Goal: Task Accomplishment & Management: Manage account settings

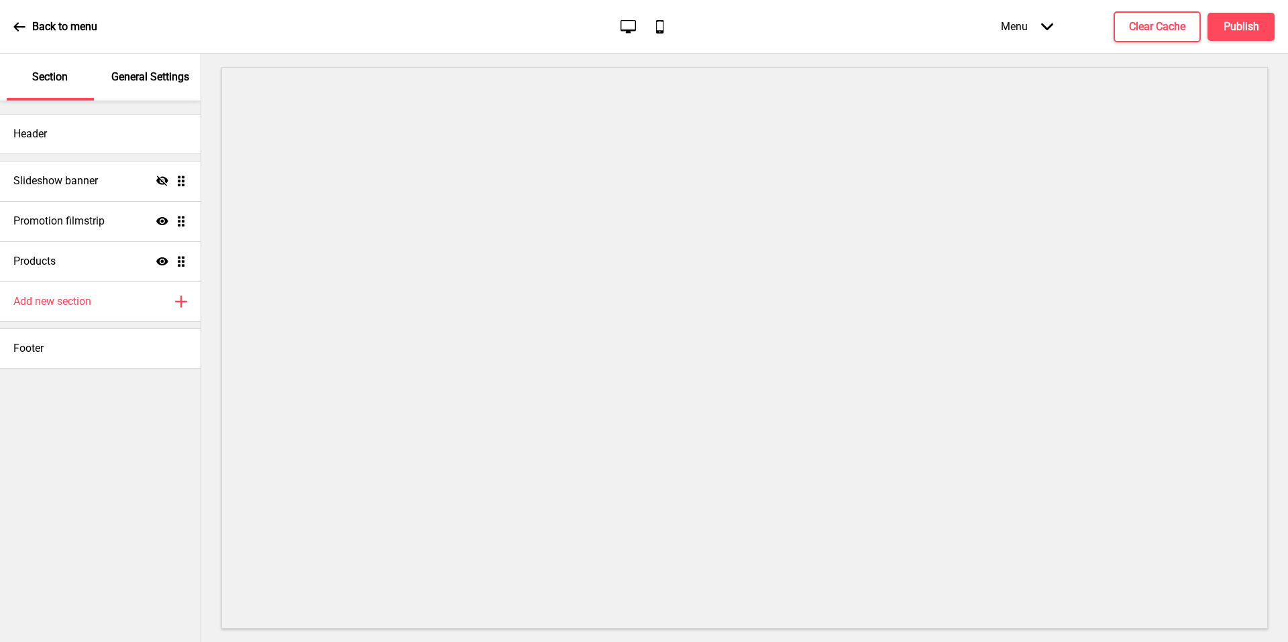
click at [175, 84] on p "General Settings" at bounding box center [150, 77] width 78 height 15
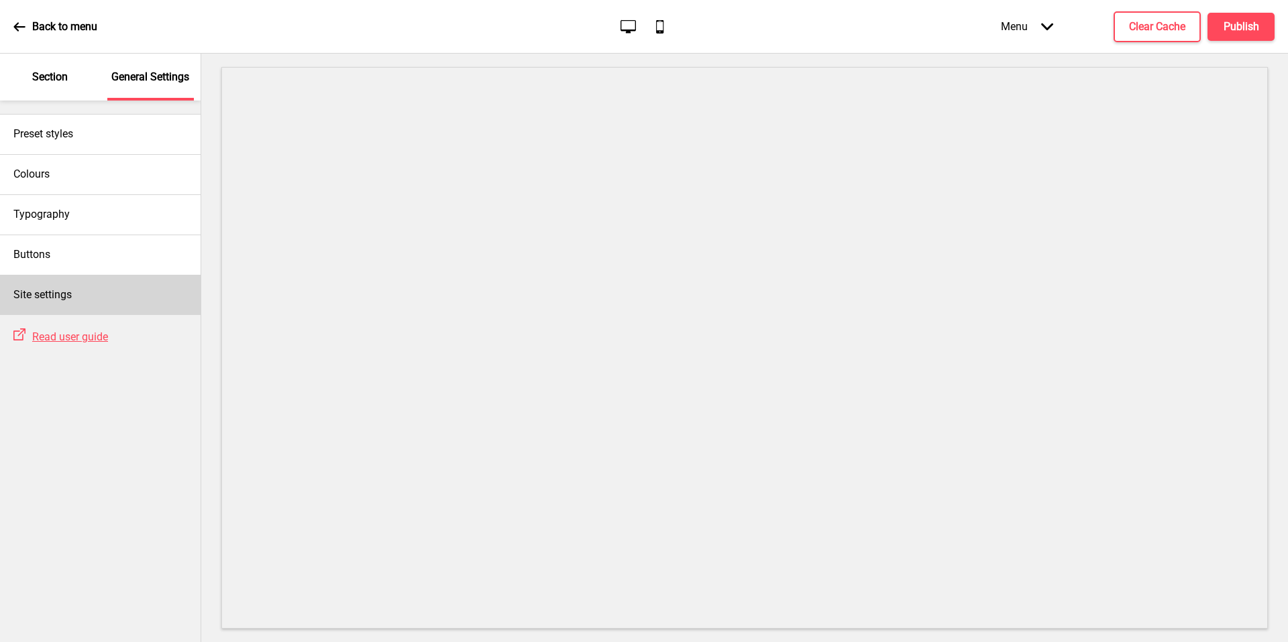
click at [91, 311] on div "Site settings" at bounding box center [100, 295] width 201 height 40
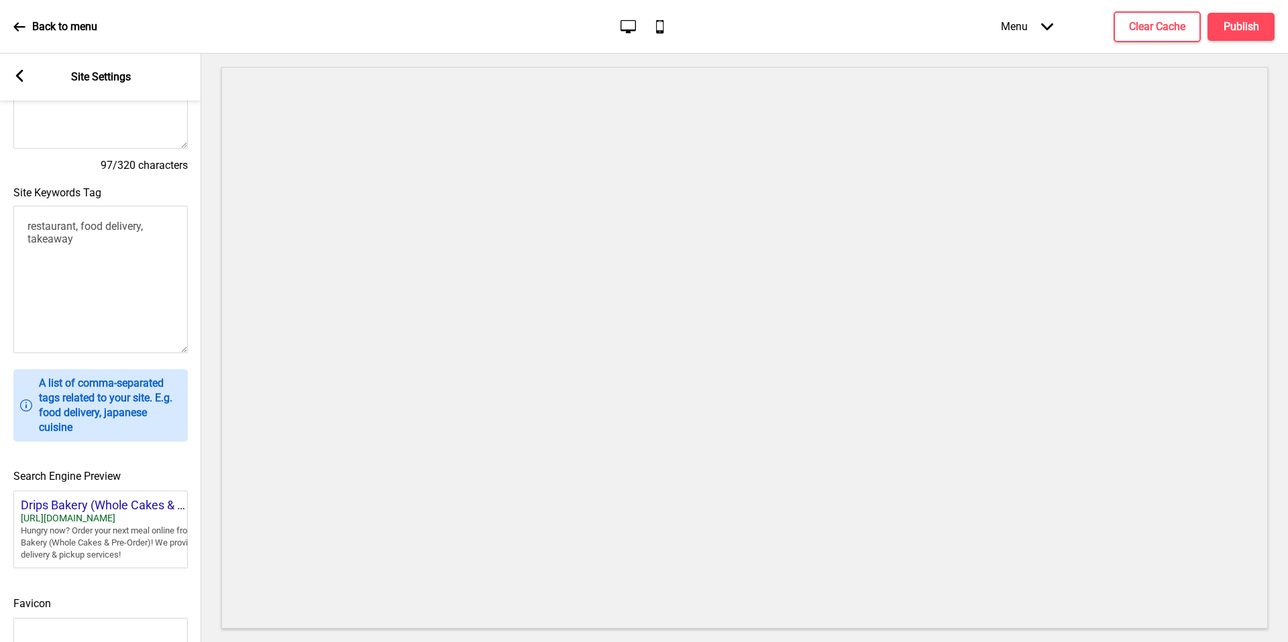
scroll to position [450, 0]
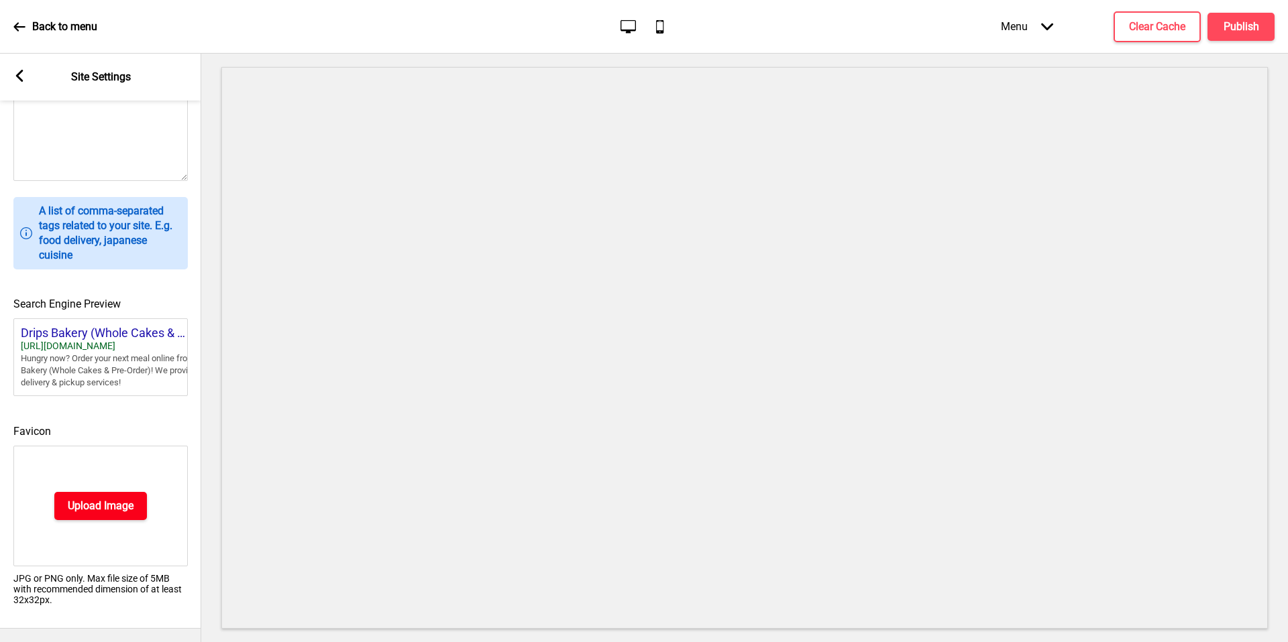
click at [105, 499] on h4 "Upload Image" at bounding box center [101, 506] width 66 height 15
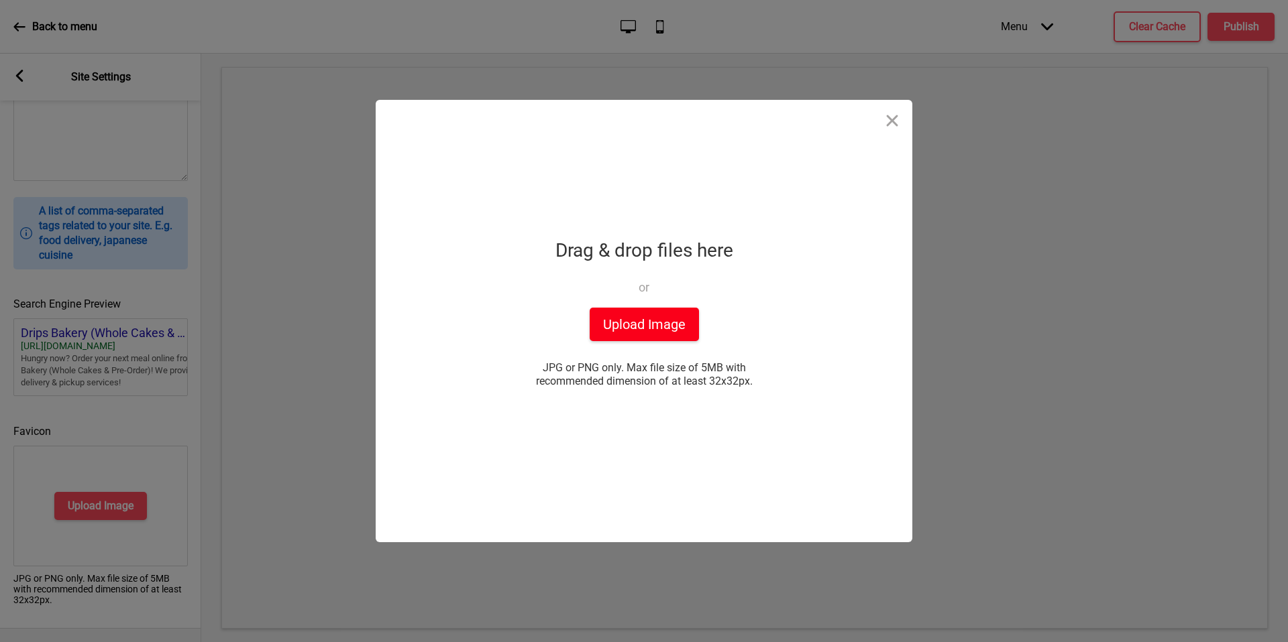
click at [655, 318] on button "Upload Image" at bounding box center [643, 325] width 109 height 34
click at [1117, 309] on div "Drop a file here Drag & drop files here or Upload files from your computer Uplo…" at bounding box center [644, 321] width 1288 height 642
click at [658, 324] on button "Upload Image" at bounding box center [643, 325] width 109 height 34
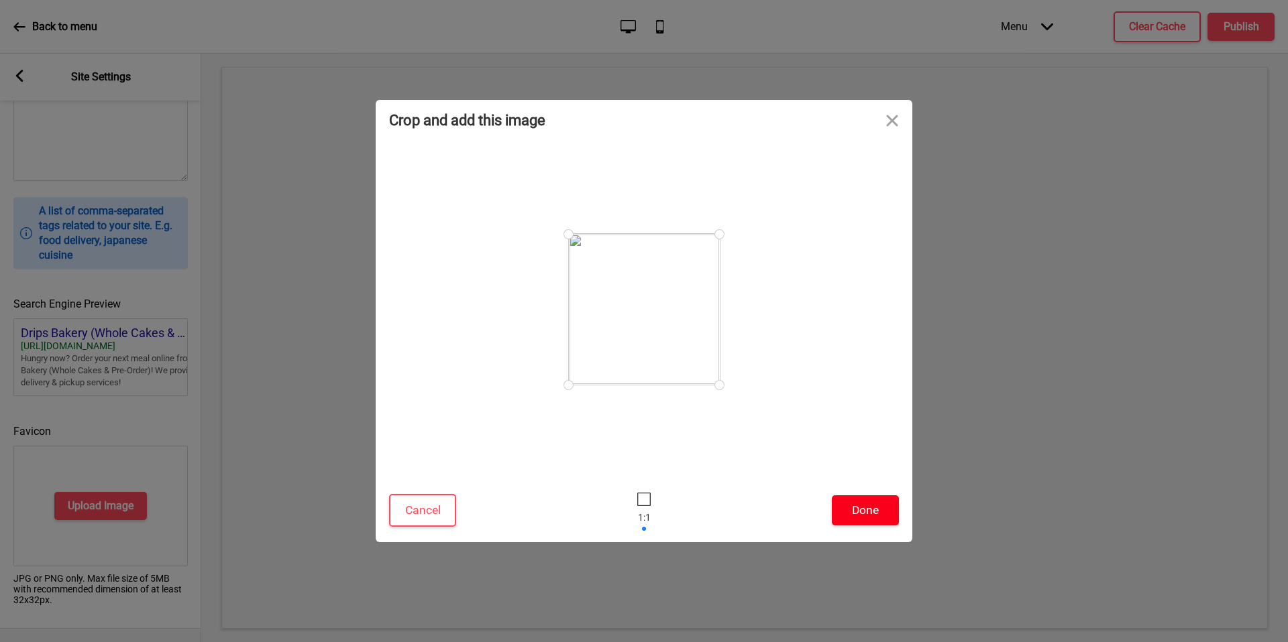
click at [852, 507] on button "Done" at bounding box center [865, 511] width 67 height 30
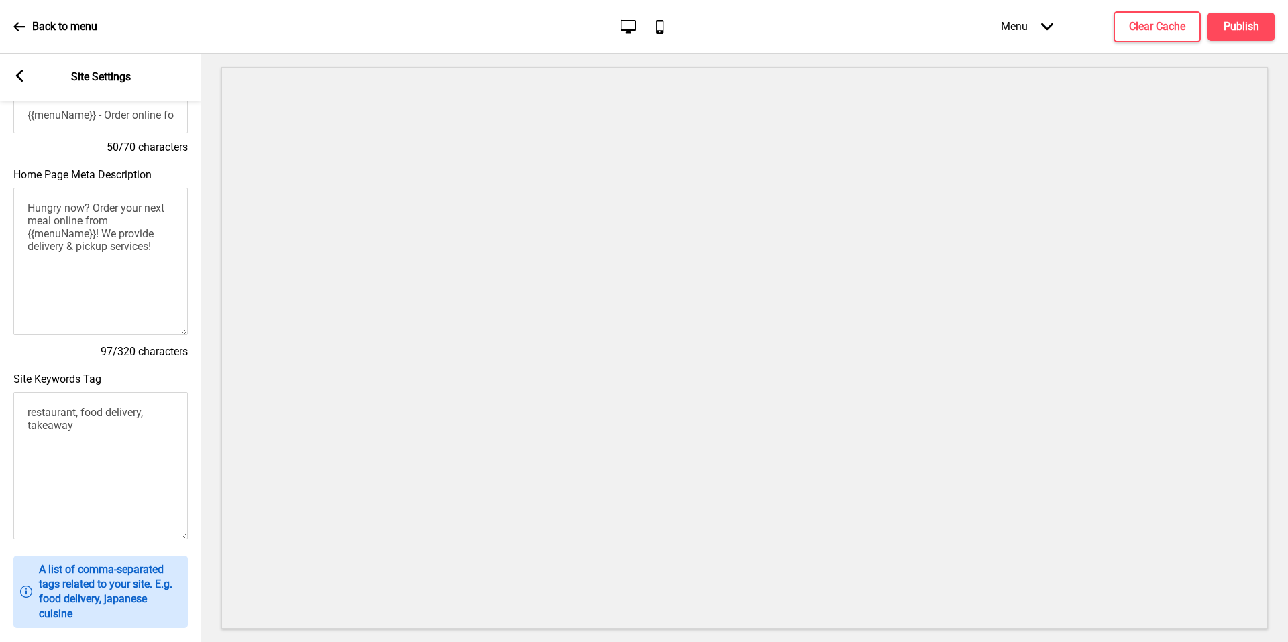
scroll to position [0, 0]
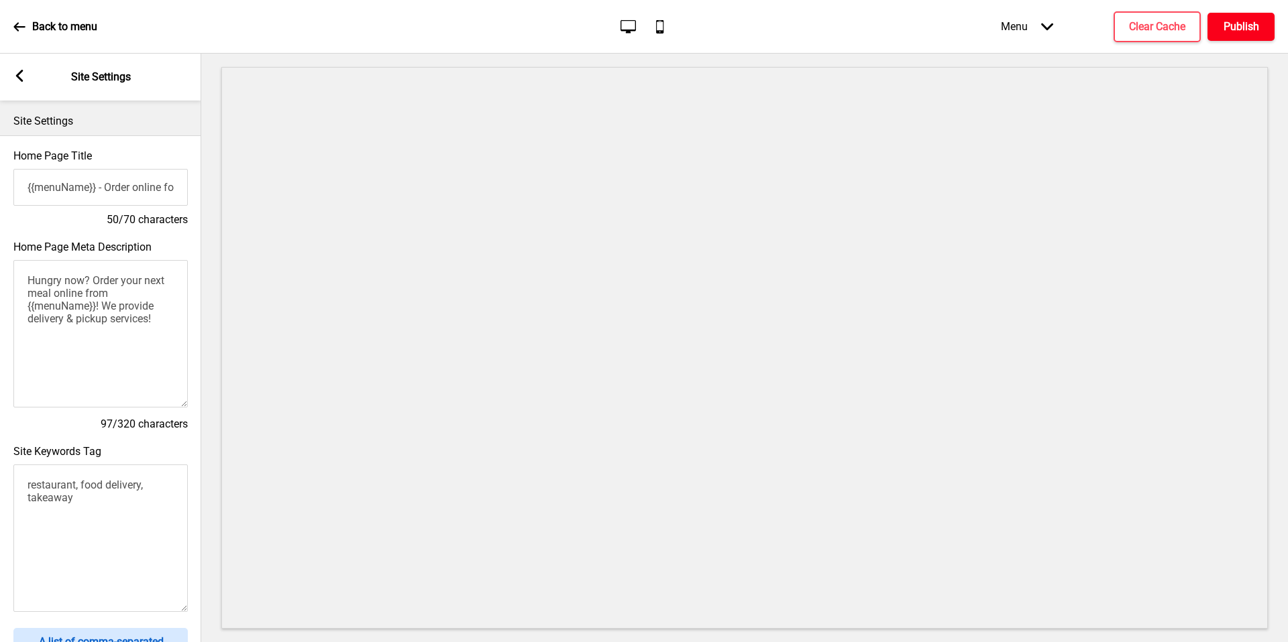
click at [1228, 21] on h4 "Publish" at bounding box center [1241, 26] width 36 height 15
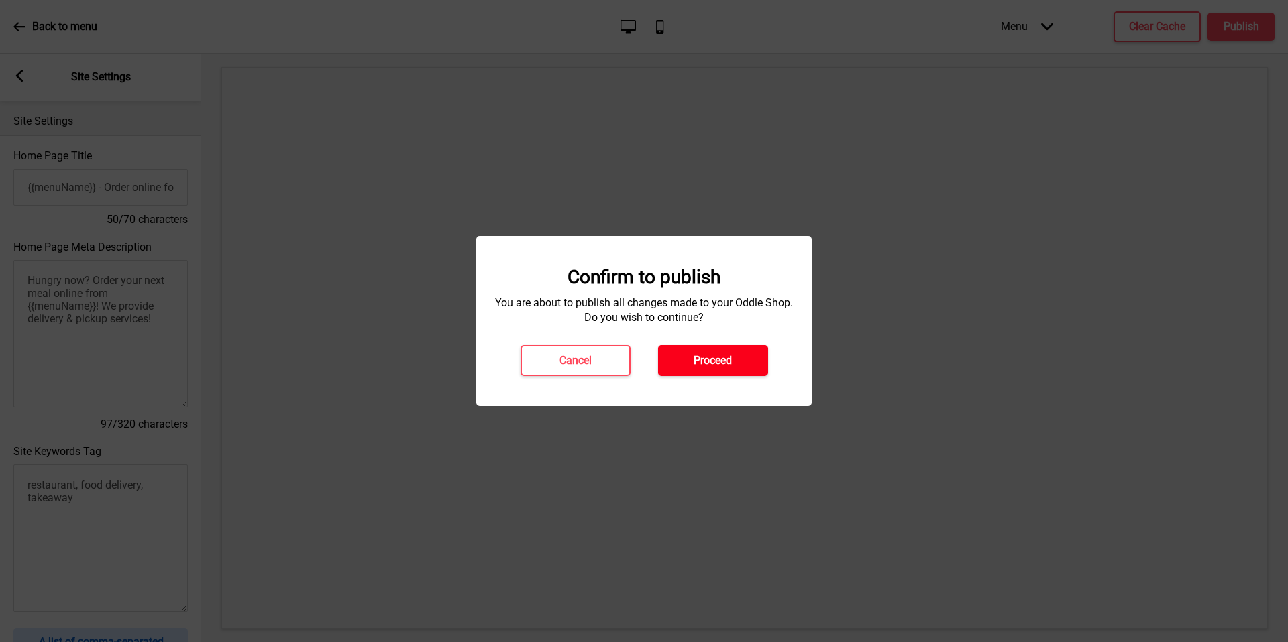
click at [708, 349] on button "Proceed" at bounding box center [713, 360] width 110 height 31
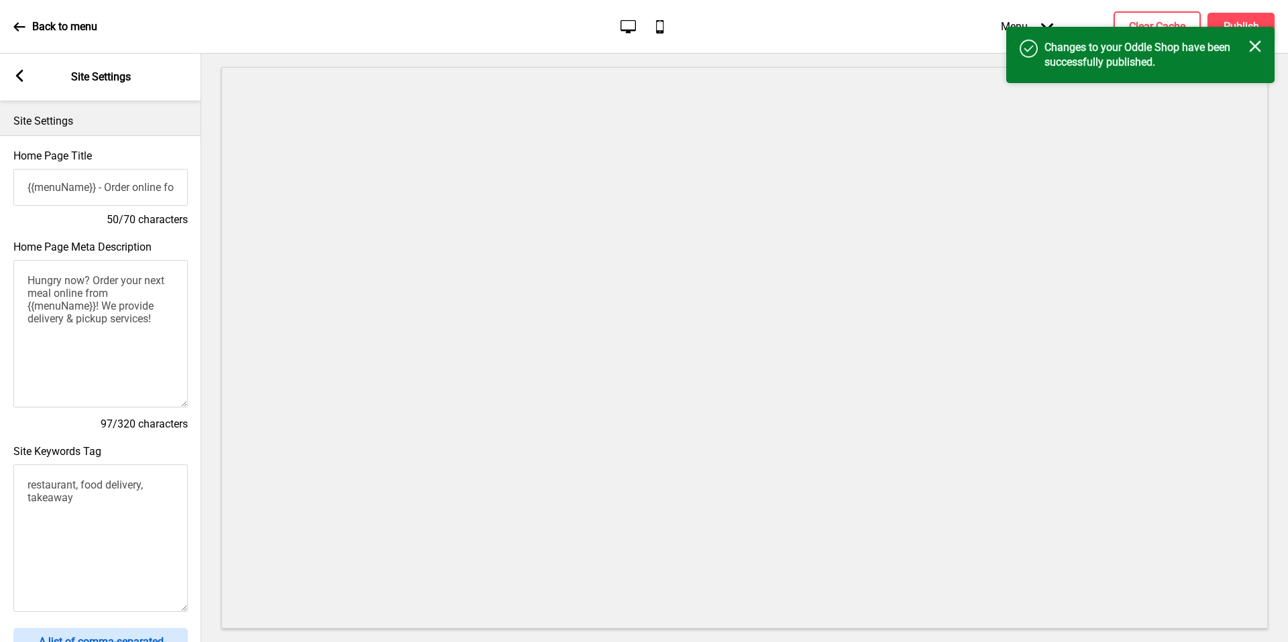
click at [1268, 46] on div "Success Changes to your Oddle Shop have been successfully published. Close" at bounding box center [1140, 55] width 268 height 56
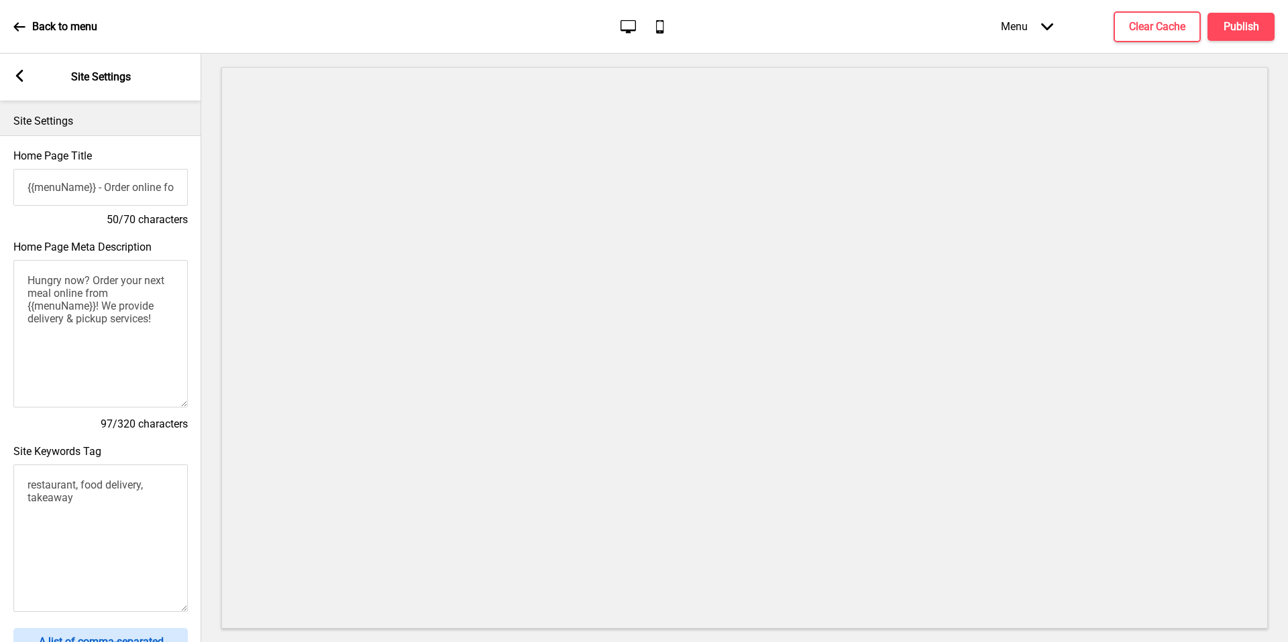
click at [66, 27] on p "Back to menu" at bounding box center [64, 26] width 65 height 15
